Goal: Find specific page/section: Find specific page/section

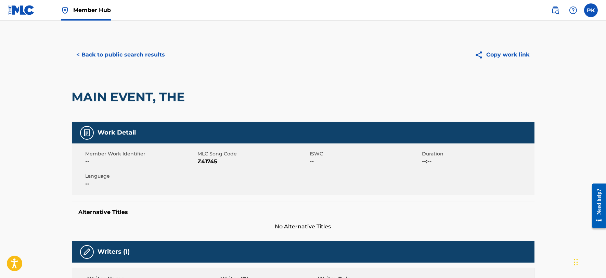
click at [73, 9] on span "Member Hub" at bounding box center [92, 10] width 38 height 8
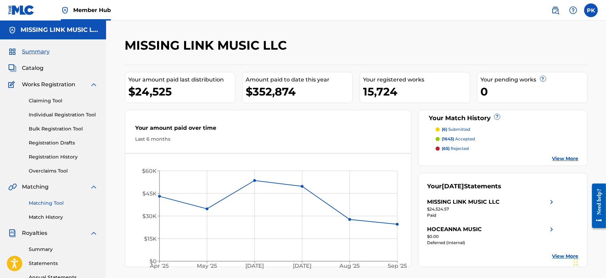
click at [59, 203] on link "Matching Tool" at bounding box center [63, 203] width 69 height 7
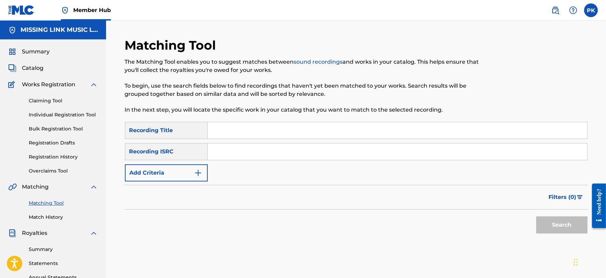
click at [216, 148] on input "Search Form" at bounding box center [398, 151] width 380 height 16
paste input "QZDA61947428"
type input "QZDA61947428"
click at [536, 216] on button "Search" at bounding box center [561, 224] width 51 height 17
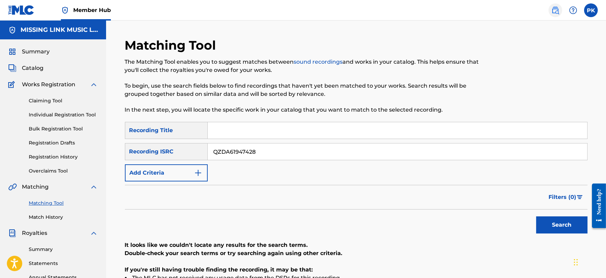
click at [553, 12] on img at bounding box center [555, 10] width 8 height 8
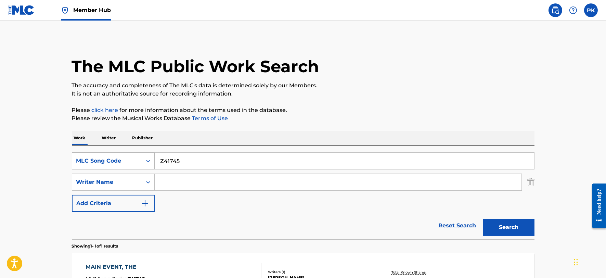
click at [129, 162] on div "MLC Song Code" at bounding box center [107, 161] width 62 height 8
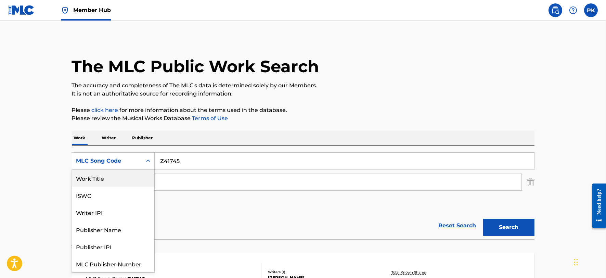
click at [105, 183] on div "Work Title" at bounding box center [113, 177] width 82 height 17
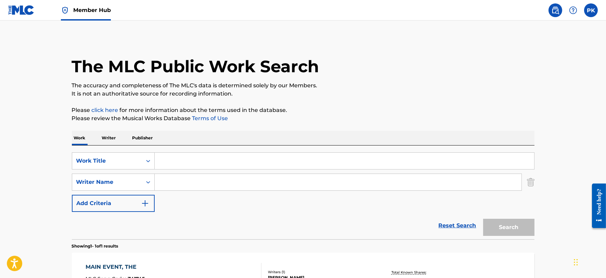
click at [193, 158] on input "Search Form" at bounding box center [345, 161] width 380 height 16
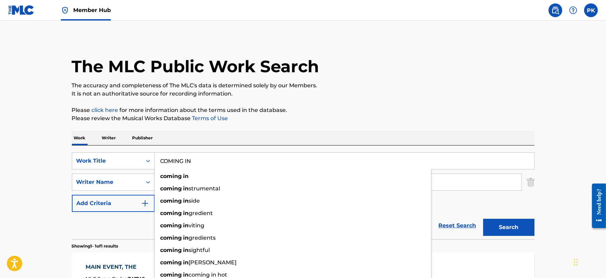
type input "COMING IN"
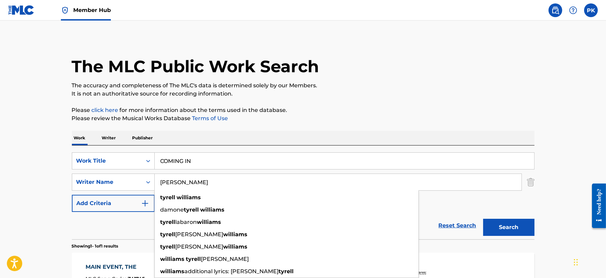
type input "[PERSON_NAME]"
click at [483, 219] on button "Search" at bounding box center [508, 227] width 51 height 17
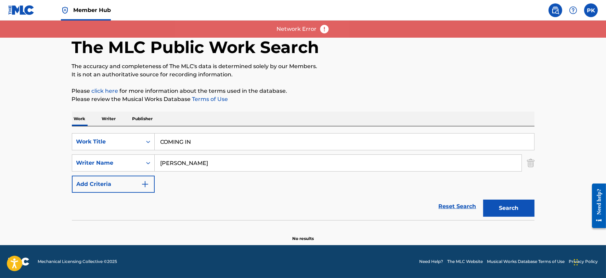
scroll to position [19, 0]
